Goal: Information Seeking & Learning: Learn about a topic

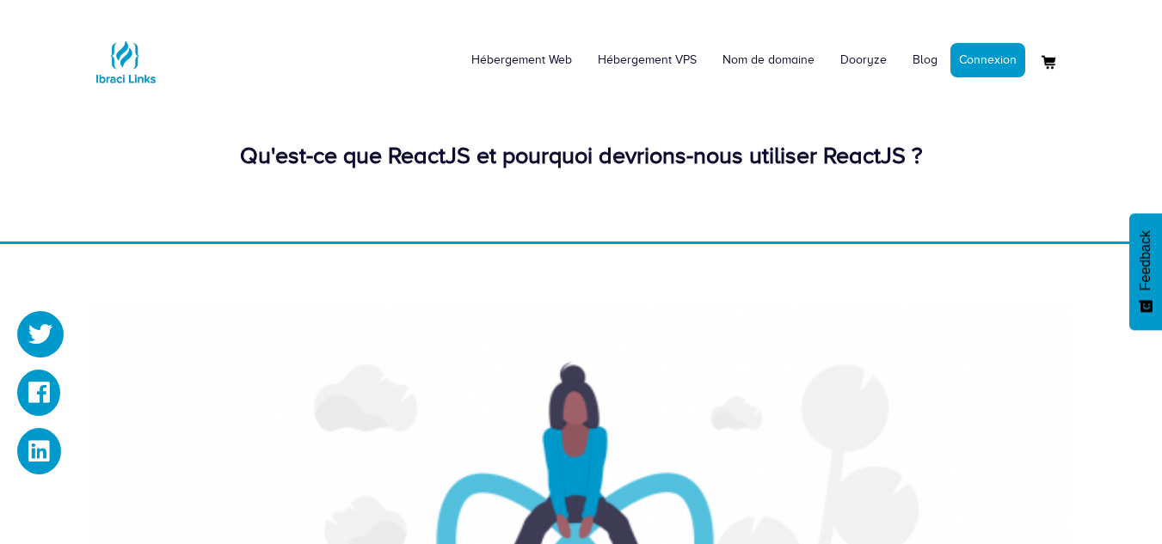
click at [342, 242] on div "Hébergement Web Hébergement VPS Nom de domaine Dooryze Blog Connexion" at bounding box center [581, 122] width 1162 height 244
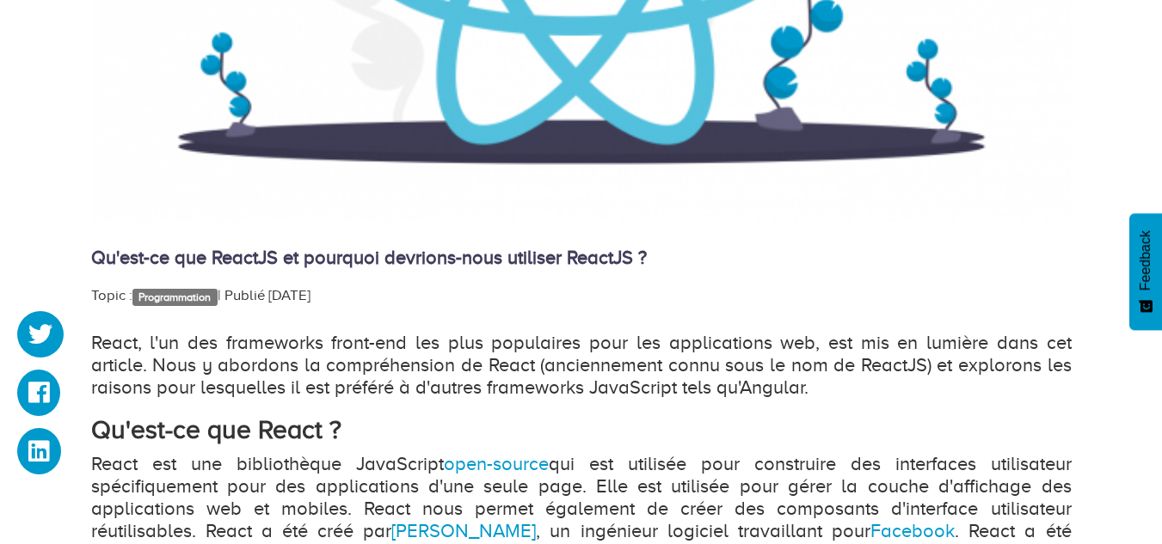
scroll to position [774, 0]
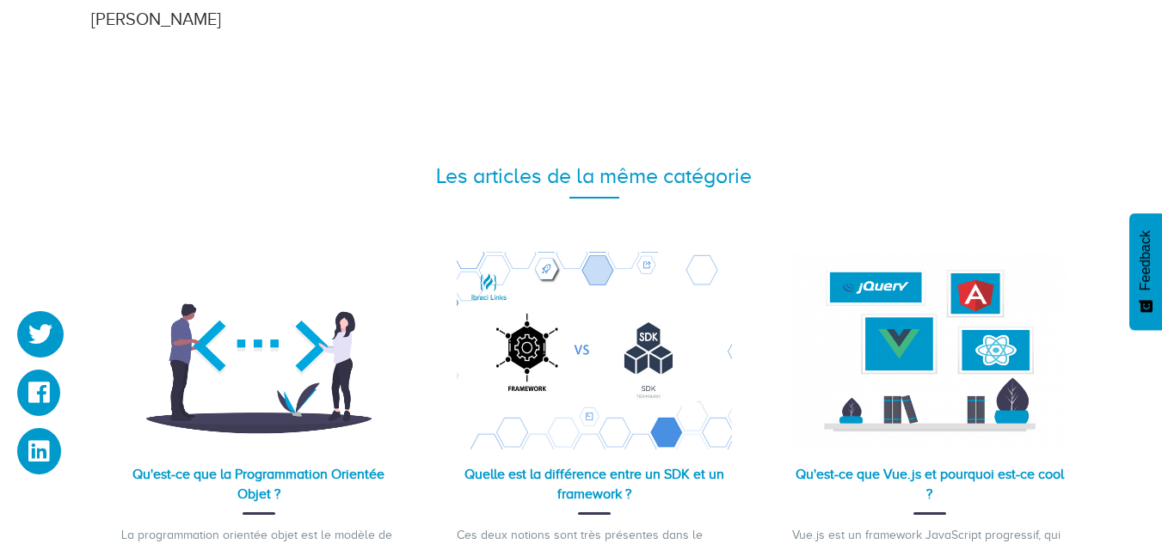
scroll to position [3009, 0]
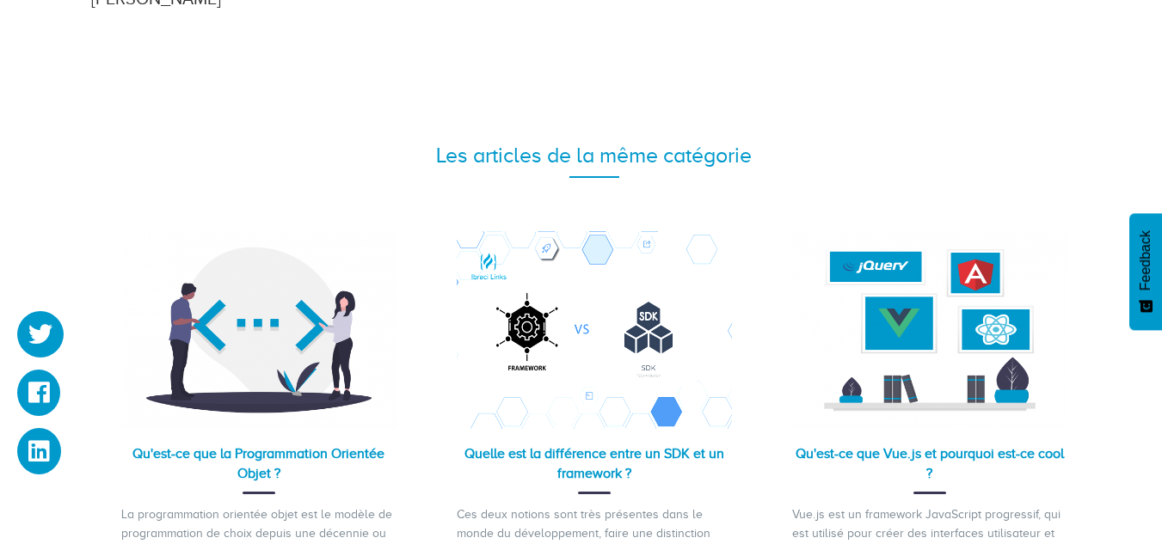
click at [631, 291] on img at bounding box center [594, 330] width 275 height 198
click at [590, 445] on div "Quelle est la différence entre un SDK et un framework ?" at bounding box center [594, 470] width 275 height 51
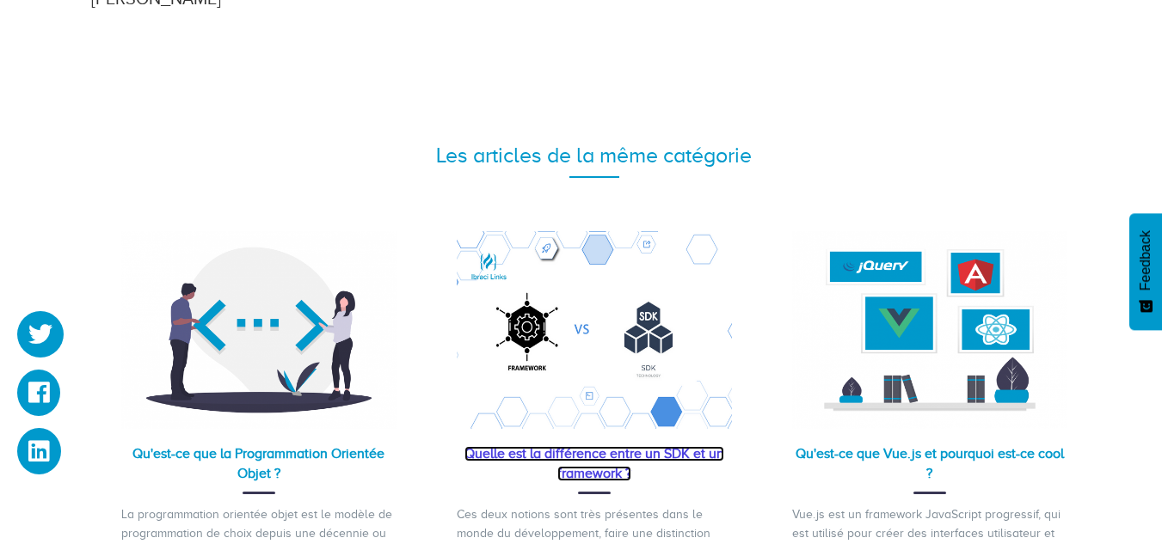
click at [585, 446] on link "Quelle est la différence entre un SDK et un framework ?" at bounding box center [594, 463] width 260 height 35
